Goal: Information Seeking & Learning: Learn about a topic

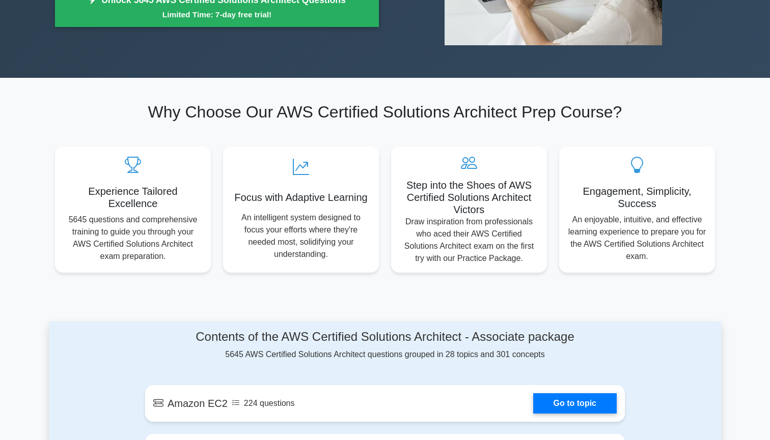
scroll to position [326, 0]
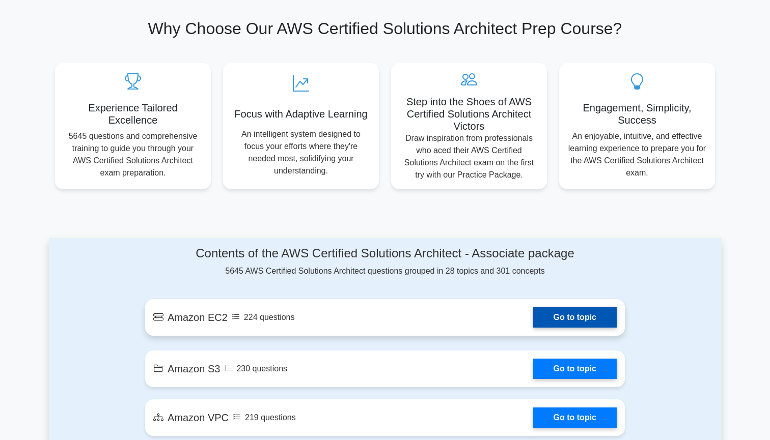
click at [552, 314] on link "Go to topic" at bounding box center [574, 317] width 83 height 20
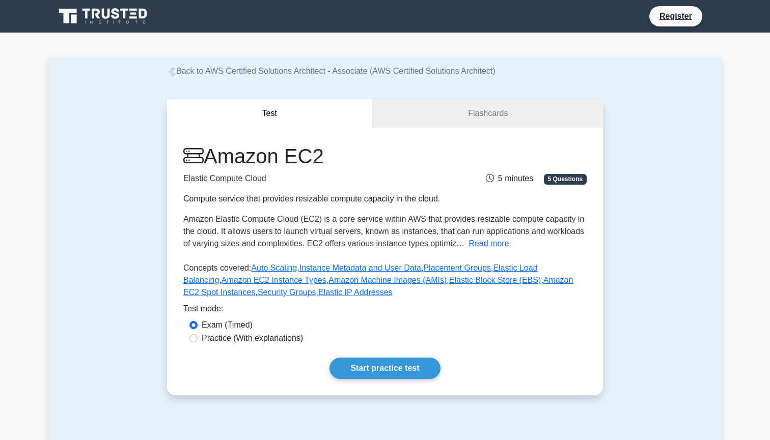
click at [255, 341] on label "Practice (With explanations)" at bounding box center [252, 338] width 101 height 12
click at [197, 341] on input "Practice (With explanations)" at bounding box center [193, 338] width 8 height 8
radio input "true"
click at [360, 364] on link "Start practice test" at bounding box center [384, 368] width 110 height 21
click at [465, 115] on link "Flashcards" at bounding box center [488, 113] width 230 height 29
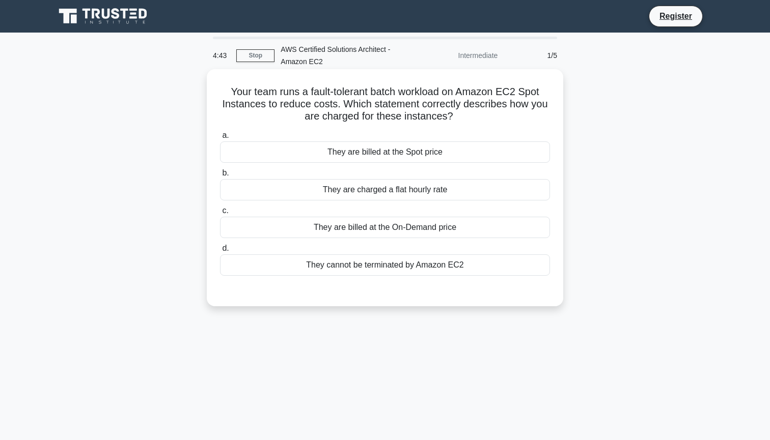
click at [386, 155] on div "They are billed at the Spot price" at bounding box center [385, 152] width 330 height 21
click at [220, 139] on input "a. They are billed at the Spot price" at bounding box center [220, 135] width 0 height 7
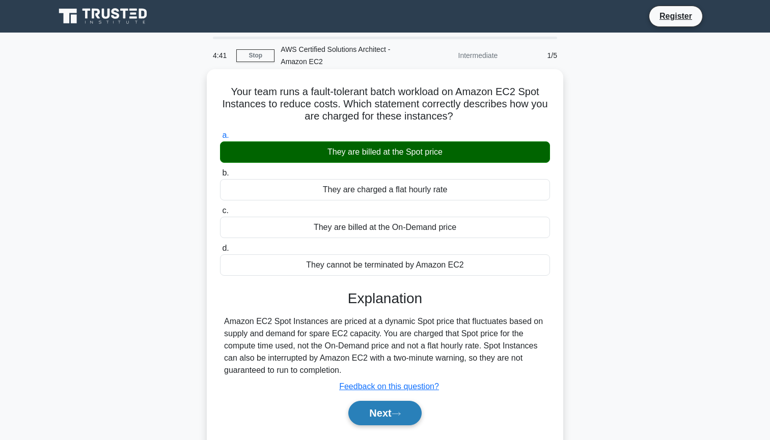
click at [376, 416] on button "Next" at bounding box center [384, 413] width 73 height 24
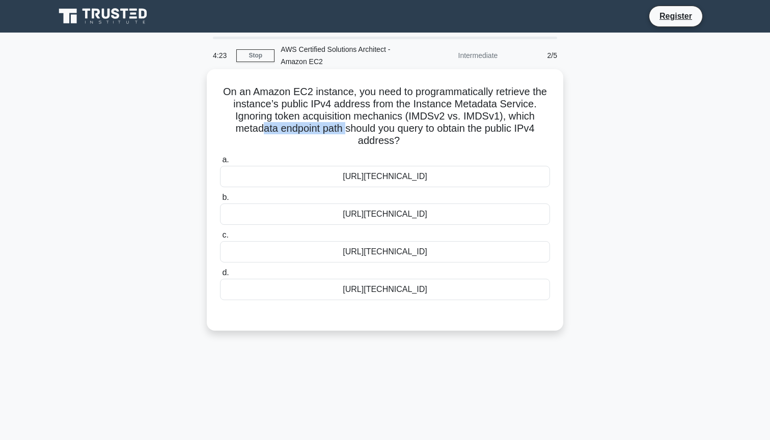
drag, startPoint x: 263, startPoint y: 129, endPoint x: 346, endPoint y: 128, distance: 83.0
click at [346, 128] on h5 "On an Amazon EC2 instance, you need to programmatically retrieve the instance’s…" at bounding box center [385, 117] width 332 height 62
click at [400, 256] on div "http://169.254.169.254/latest/meta-data/public-ipv4" at bounding box center [385, 251] width 330 height 21
click at [220, 239] on input "c. http://169.254.169.254/latest/meta-data/public-ipv4" at bounding box center [220, 235] width 0 height 7
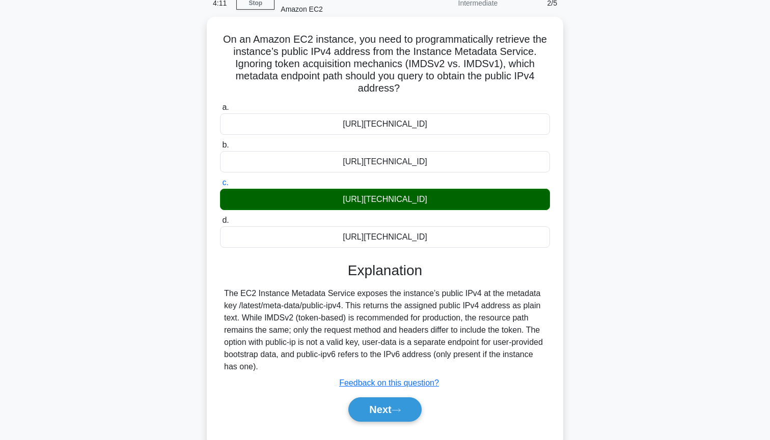
scroll to position [53, 0]
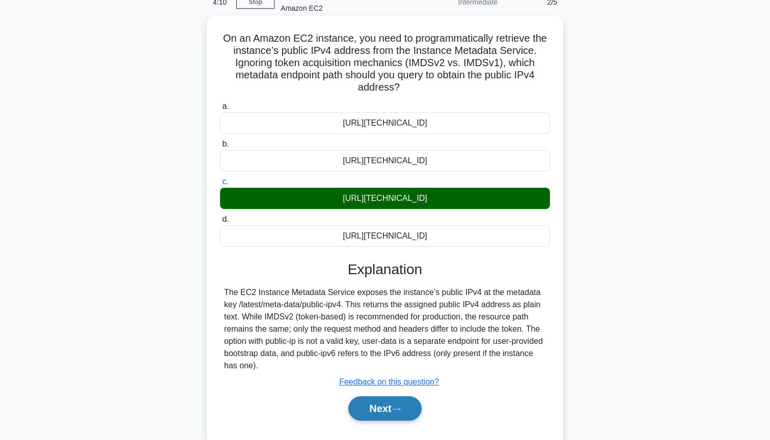
click at [376, 411] on button "Next" at bounding box center [384, 409] width 73 height 24
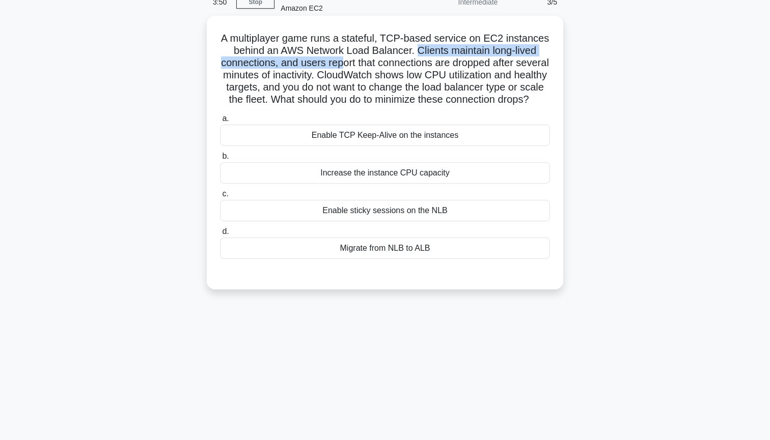
drag, startPoint x: 418, startPoint y: 46, endPoint x: 342, endPoint y: 62, distance: 77.6
click at [342, 63] on h5 "A multiplayer game runs a stateful, TCP-based service on EC2 instances behind a…" at bounding box center [385, 69] width 332 height 74
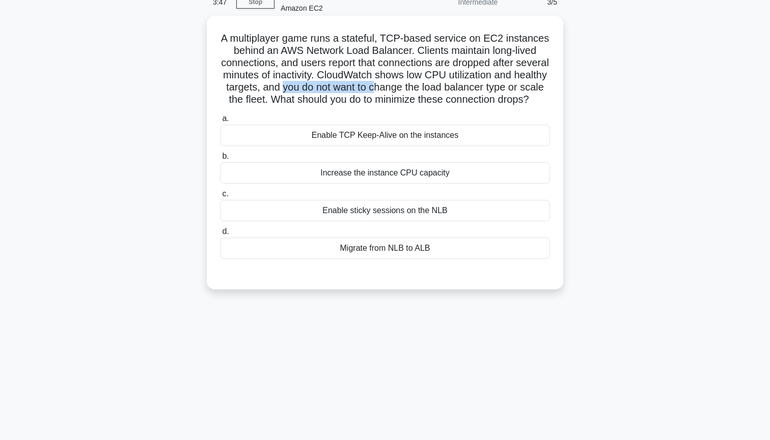
drag, startPoint x: 281, startPoint y: 87, endPoint x: 379, endPoint y: 86, distance: 97.2
click at [379, 86] on h5 "A multiplayer game runs a stateful, TCP-based service on EC2 instances behind a…" at bounding box center [385, 69] width 332 height 74
click at [351, 132] on div "Enable TCP Keep-Alive on the instances" at bounding box center [385, 135] width 330 height 21
click at [220, 122] on input "a. Enable TCP Keep-Alive on the instances" at bounding box center [220, 119] width 0 height 7
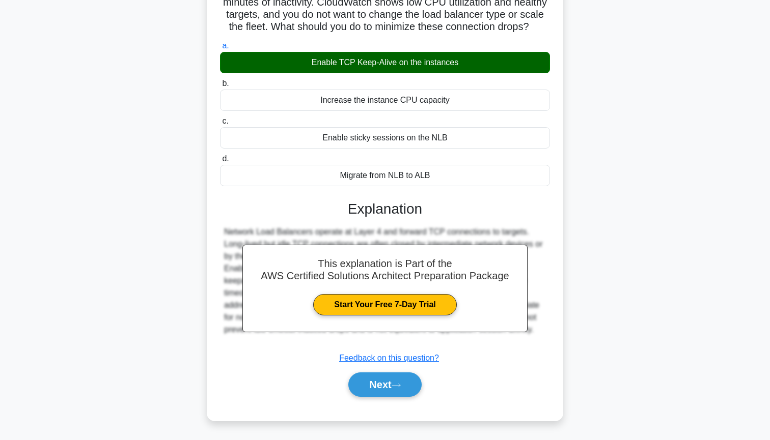
scroll to position [126, 0]
click at [372, 389] on button "Next" at bounding box center [384, 385] width 73 height 24
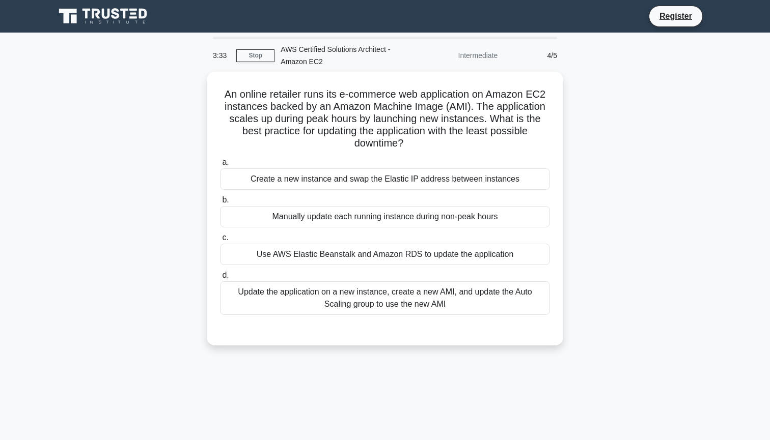
scroll to position [0, 0]
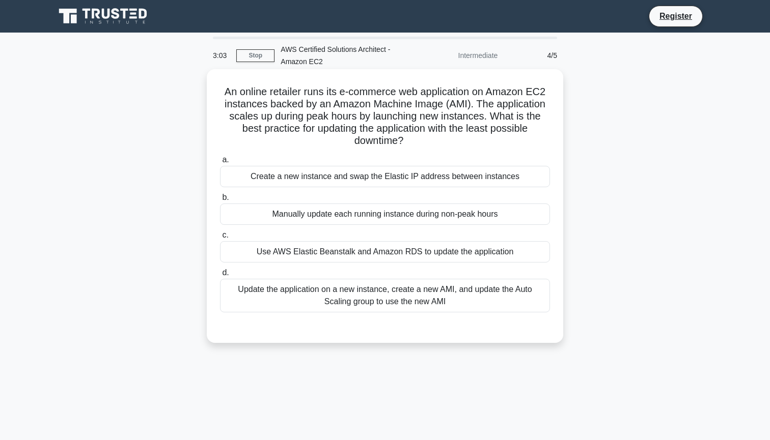
click at [330, 177] on div "Create a new instance and swap the Elastic IP address between instances" at bounding box center [385, 176] width 330 height 21
click at [220, 163] on input "a. Create a new instance and swap the Elastic IP address between instances" at bounding box center [220, 160] width 0 height 7
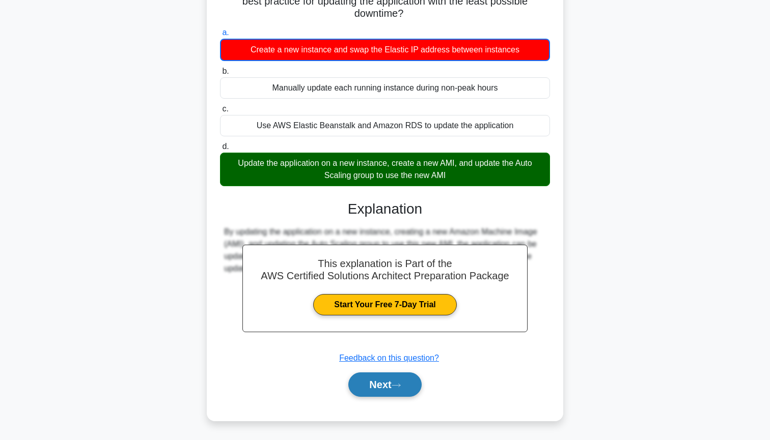
click at [368, 380] on button "Next" at bounding box center [384, 385] width 73 height 24
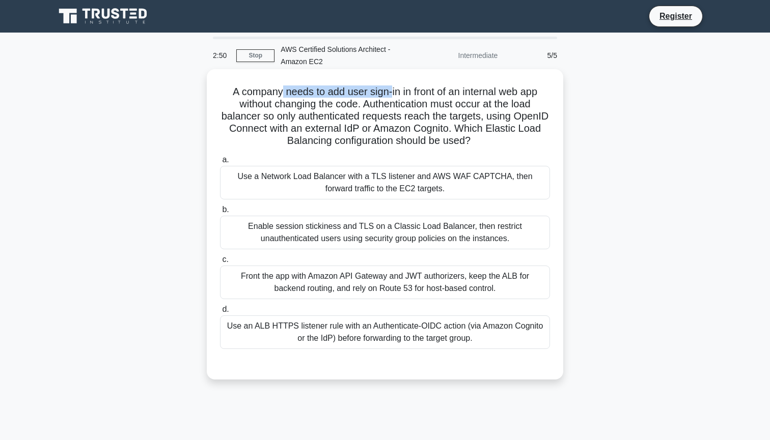
drag, startPoint x: 280, startPoint y: 90, endPoint x: 390, endPoint y: 92, distance: 110.0
click at [390, 92] on h5 "A company needs to add user sign-in in front of an internal web app without cha…" at bounding box center [385, 117] width 332 height 62
drag, startPoint x: 388, startPoint y: 106, endPoint x: 438, endPoint y: 107, distance: 49.9
click at [438, 106] on h5 "A company needs to add user sign-in in front of an internal web app without cha…" at bounding box center [385, 117] width 332 height 62
drag, startPoint x: 279, startPoint y: 115, endPoint x: 359, endPoint y: 116, distance: 80.4
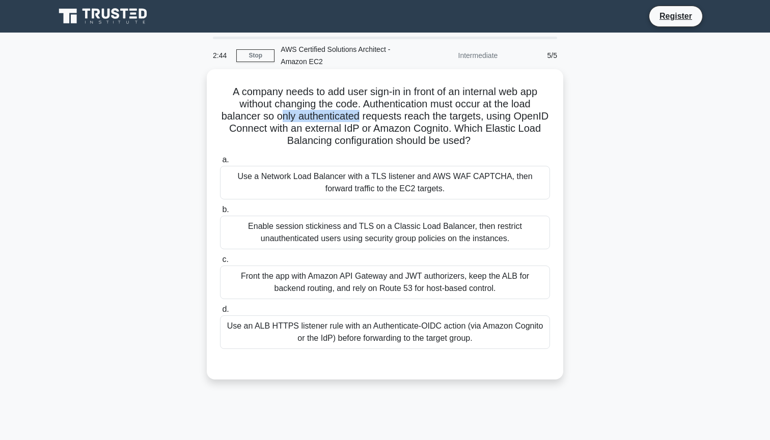
click at [359, 116] on h5 "A company needs to add user sign-in in front of an internal web app without cha…" at bounding box center [385, 117] width 332 height 62
click at [397, 331] on div "Use an ALB HTTPS listener rule with an Authenticate-OIDC action (via Amazon Cog…" at bounding box center [385, 333] width 330 height 34
click at [220, 313] on input "d. Use an ALB HTTPS listener rule with an Authenticate-OIDC action (via Amazon …" at bounding box center [220, 309] width 0 height 7
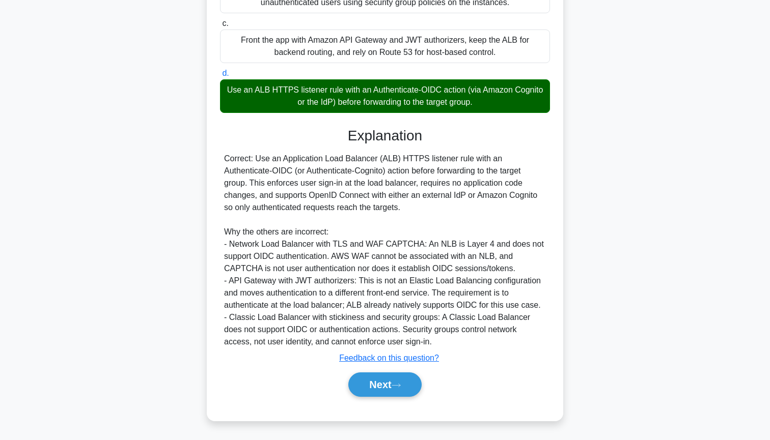
scroll to position [236, 0]
click at [376, 384] on button "Next" at bounding box center [384, 385] width 73 height 24
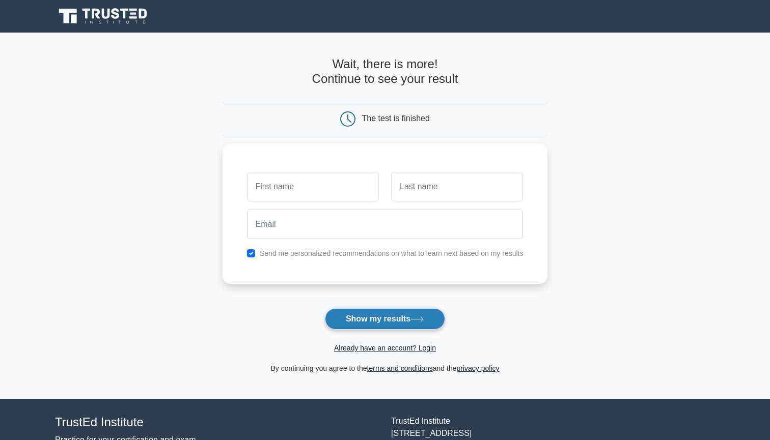
click at [378, 320] on button "Show my results" at bounding box center [385, 318] width 120 height 21
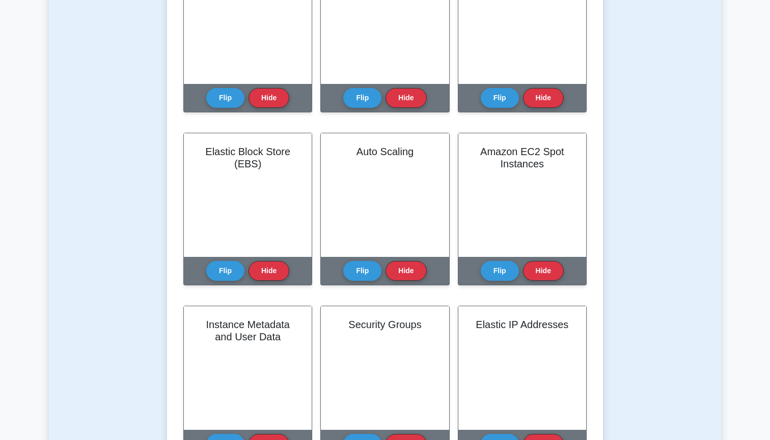
scroll to position [304, 0]
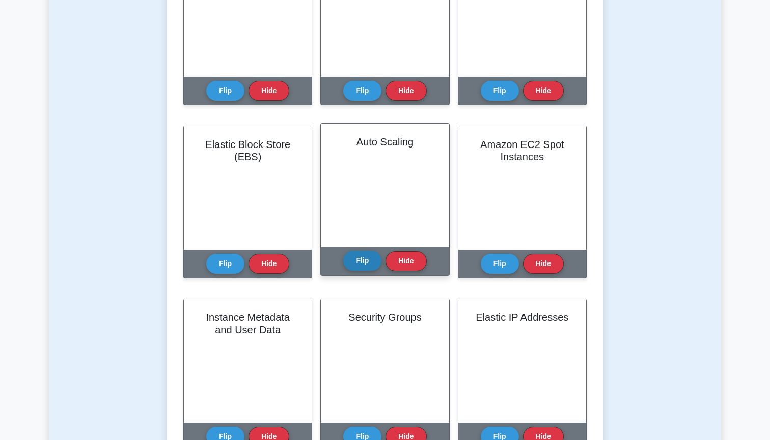
click at [365, 261] on button "Flip" at bounding box center [362, 261] width 38 height 20
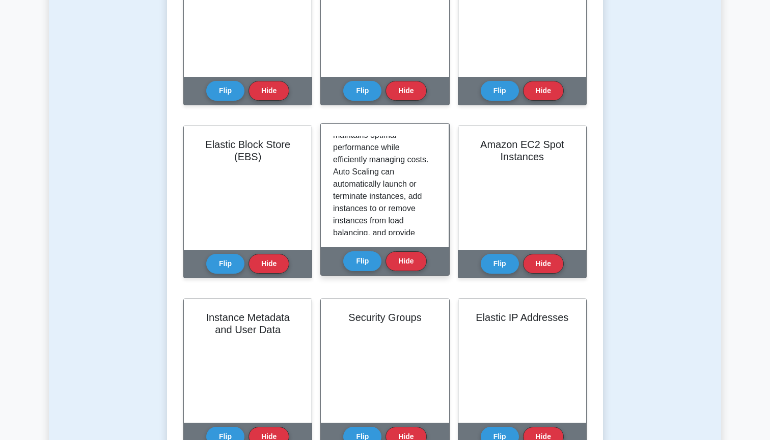
scroll to position [143, 0]
click at [358, 262] on button "Flip" at bounding box center [362, 261] width 38 height 20
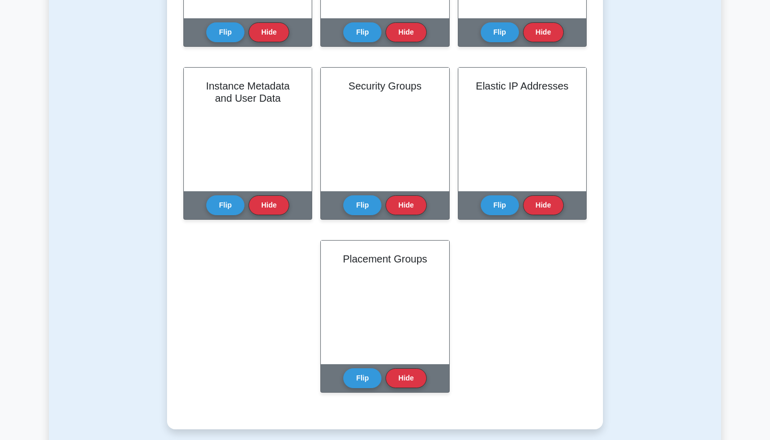
scroll to position [573, 0]
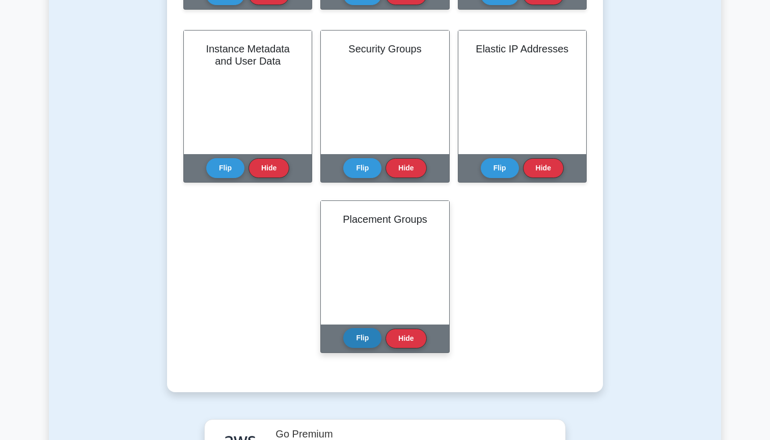
click at [363, 342] on button "Flip" at bounding box center [362, 338] width 38 height 20
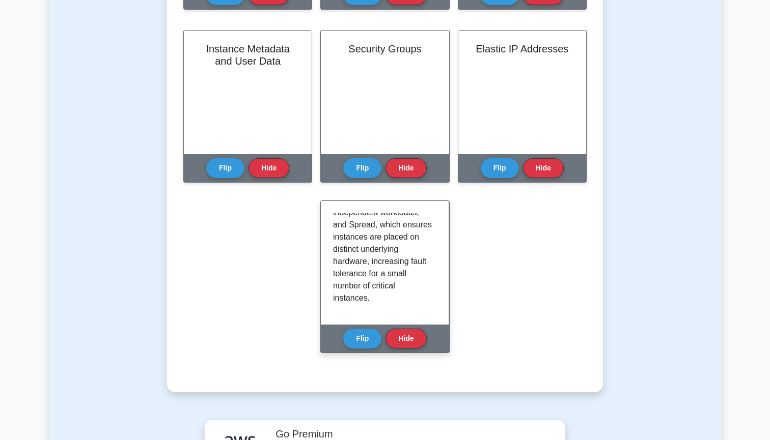
scroll to position [227, 0]
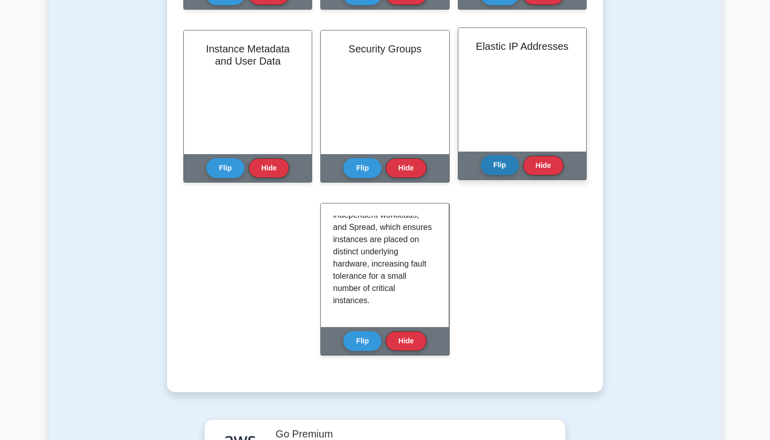
click at [499, 166] on button "Flip" at bounding box center [500, 165] width 38 height 20
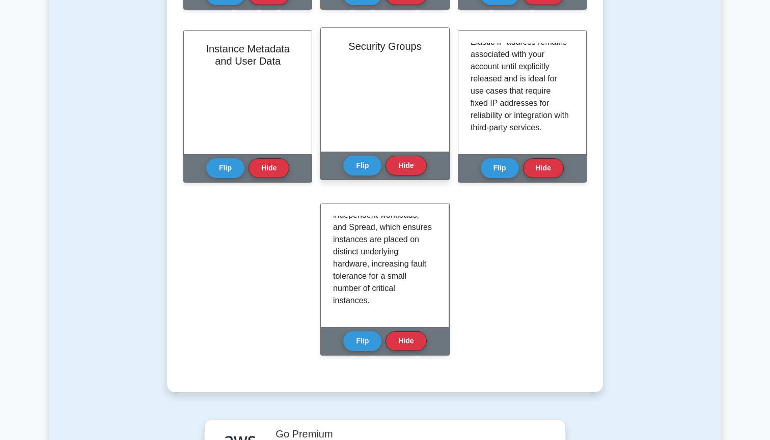
scroll to position [190, 0]
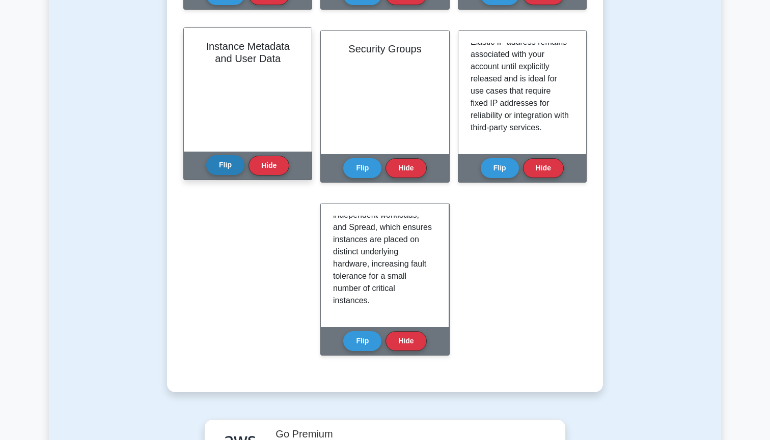
click at [219, 166] on button "Flip" at bounding box center [225, 165] width 38 height 20
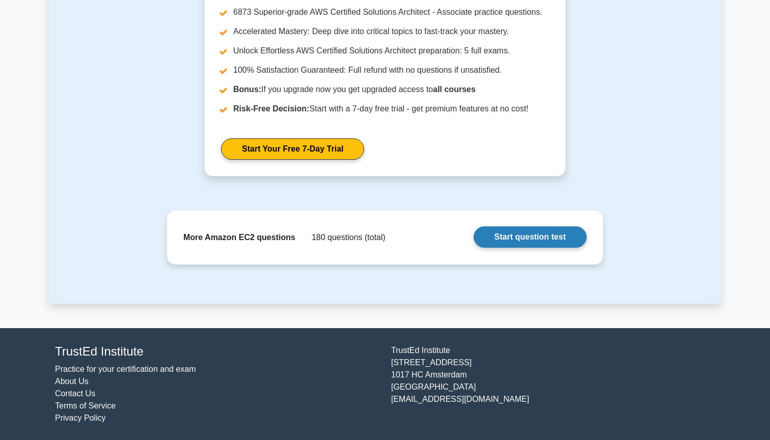
scroll to position [1039, 0]
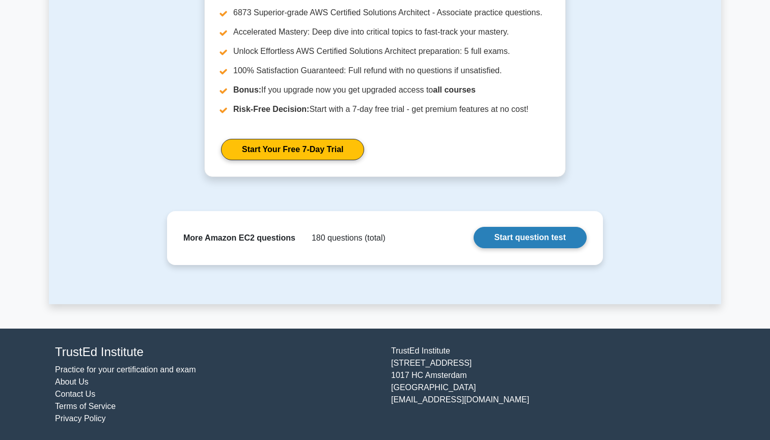
click at [537, 240] on link "Start question test" at bounding box center [529, 237] width 113 height 21
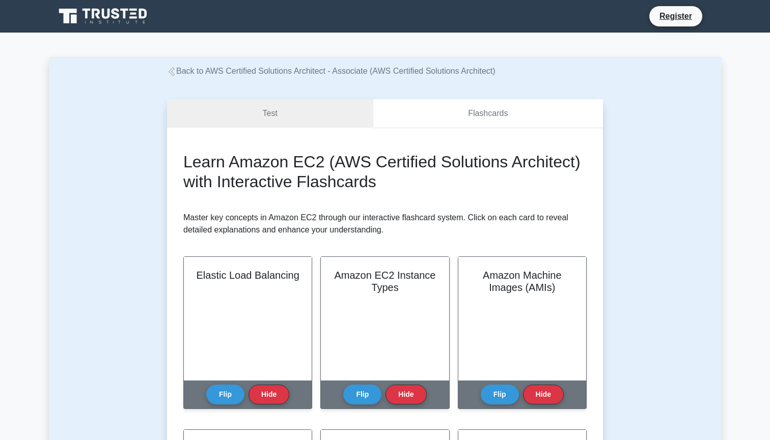
scroll to position [0, 0]
click at [317, 109] on link "Test" at bounding box center [270, 113] width 206 height 29
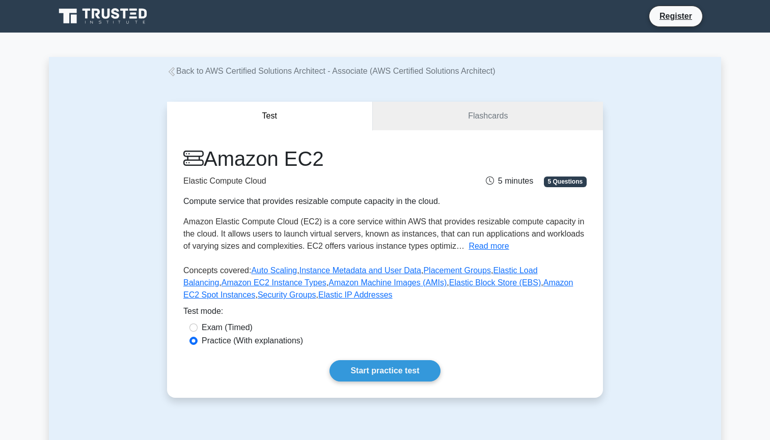
scroll to position [1, 0]
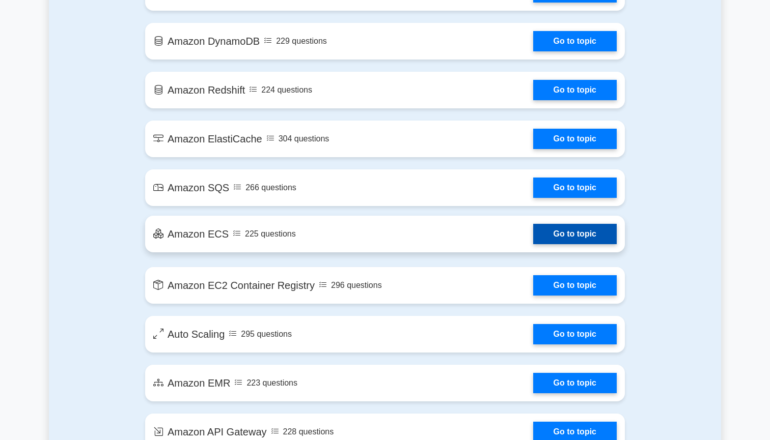
scroll to position [1361, 0]
